Goal: Transaction & Acquisition: Purchase product/service

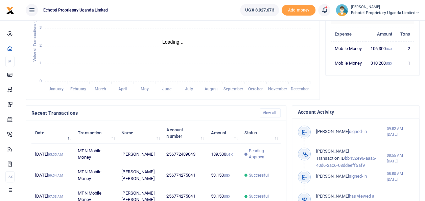
scroll to position [5, 5]
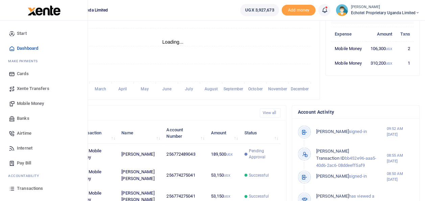
click at [31, 103] on span "Mobile Money" at bounding box center [30, 103] width 27 height 7
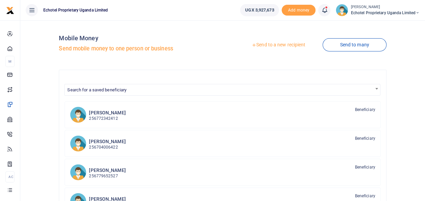
click at [284, 43] on link "Send to a new recipient" at bounding box center [278, 45] width 88 height 12
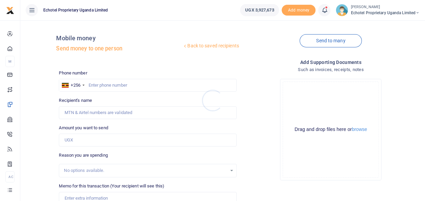
click at [115, 82] on div at bounding box center [212, 100] width 425 height 201
click at [111, 83] on input "text" at bounding box center [148, 85] width 178 height 13
click at [105, 112] on input "Recipient's name" at bounding box center [148, 112] width 178 height 13
click at [76, 144] on input "Amount you want to send" at bounding box center [148, 140] width 178 height 13
click at [65, 111] on input "Recipient's name" at bounding box center [148, 112] width 178 height 13
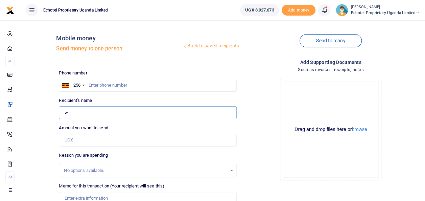
type input "Walusimbi Julius Mark"
drag, startPoint x: 113, startPoint y: 113, endPoint x: 65, endPoint y: 113, distance: 48.0
click at [65, 113] on input "Walusimbi Julius Mark" at bounding box center [148, 112] width 178 height 13
click at [65, 113] on input "Recipient's name" at bounding box center [148, 112] width 178 height 13
type input "Walusimbi Julius Mark"
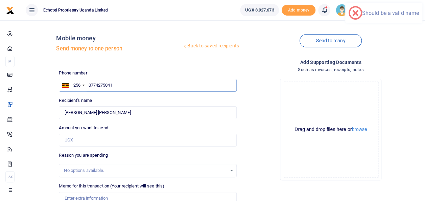
click at [91, 84] on input "0774275041" at bounding box center [148, 85] width 178 height 13
type input "774275041"
click at [76, 143] on input "Amount you want to send" at bounding box center [148, 140] width 178 height 13
type input "50,000"
click at [79, 171] on div "No options available." at bounding box center [145, 170] width 163 height 7
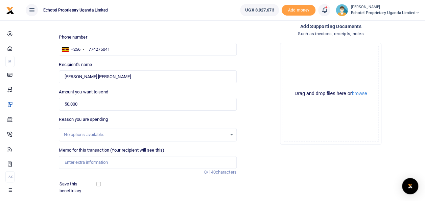
scroll to position [68, 0]
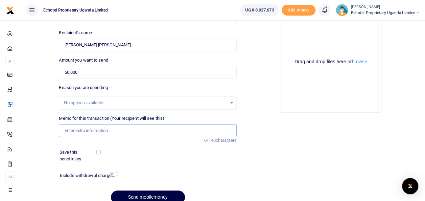
click at [79, 126] on input "Memo for this transaction (Your recipient will see this)" at bounding box center [148, 130] width 178 height 13
type input "Staff fruits"
click at [114, 173] on input "checkbox" at bounding box center [114, 174] width 9 height 4
checkbox input "true"
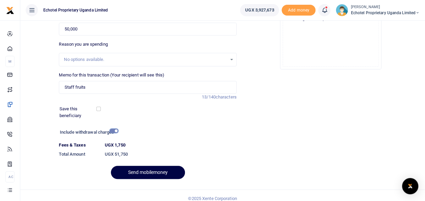
scroll to position [117, 0]
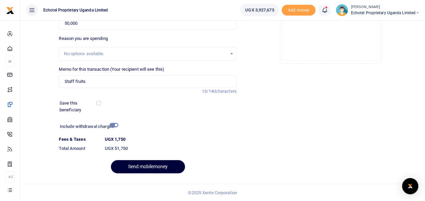
click at [158, 165] on button "Send mobilemoney" at bounding box center [148, 166] width 74 height 13
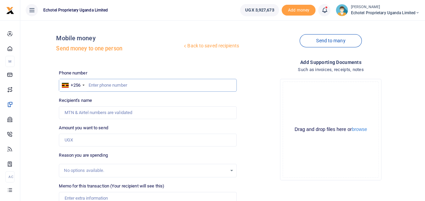
click at [100, 88] on input "text" at bounding box center [148, 85] width 178 height 13
click at [103, 84] on input "text" at bounding box center [148, 85] width 178 height 13
type input "a"
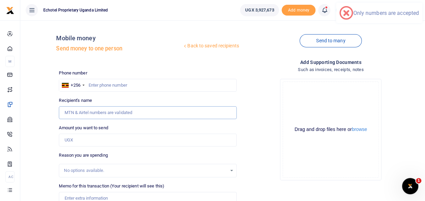
click at [101, 114] on input "Recipient's name" at bounding box center [148, 112] width 178 height 13
type input "[PERSON_NAME]"
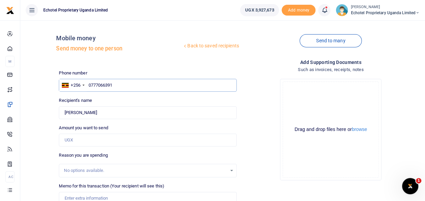
click at [91, 87] on input "0777066391" at bounding box center [148, 85] width 178 height 13
type input "777066391"
click at [83, 143] on input "Amount you want to send" at bounding box center [148, 140] width 178 height 13
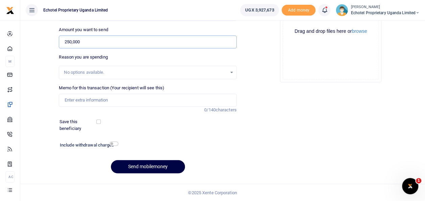
type input "250,000"
click at [79, 100] on input "Memo for this transaction (Your recipient will see this)" at bounding box center [148, 100] width 178 height 13
type input "Deposit on the labour for Hotel international installation"
click at [114, 141] on input "checkbox" at bounding box center [114, 143] width 9 height 4
checkbox input "true"
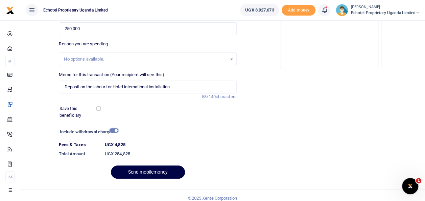
scroll to position [117, 0]
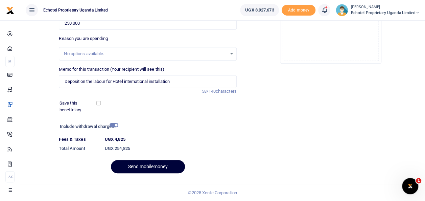
click at [155, 166] on button "Send mobilemoney" at bounding box center [148, 166] width 74 height 13
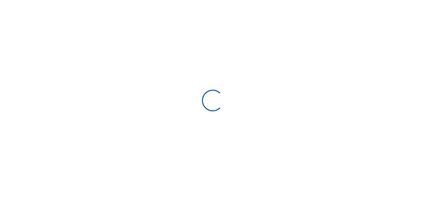
select select "Loading bundles"
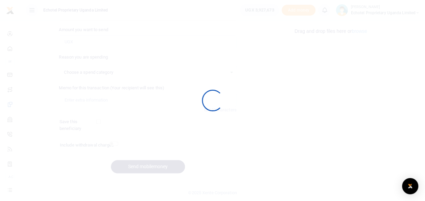
select select
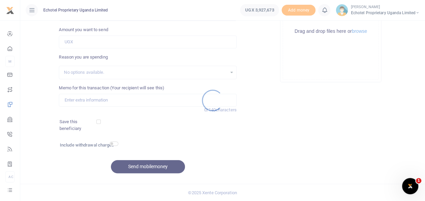
scroll to position [0, 0]
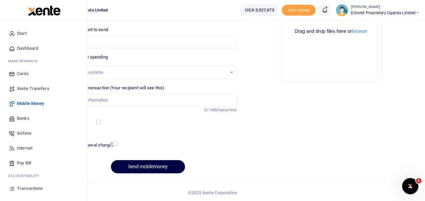
click at [30, 188] on span "Transactions" at bounding box center [30, 188] width 26 height 7
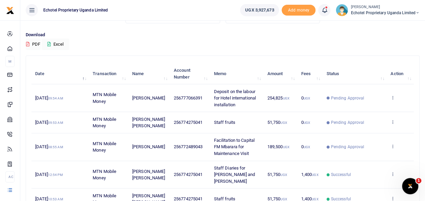
scroll to position [68, 0]
